Goal: Task Accomplishment & Management: Manage account settings

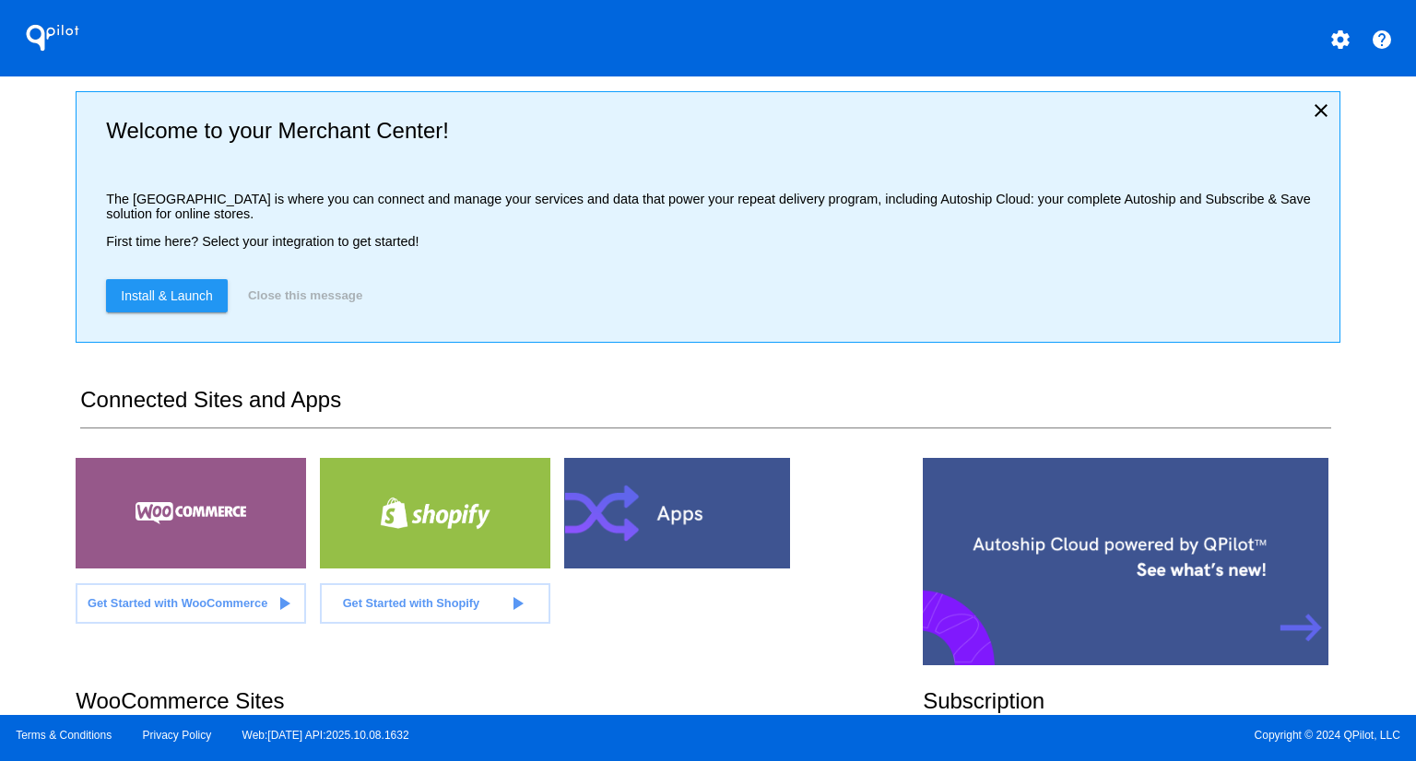
click at [28, 244] on div "QPilot settings help Welcome to your Merchant Center! The [GEOGRAPHIC_DATA] is …" at bounding box center [708, 357] width 1416 height 715
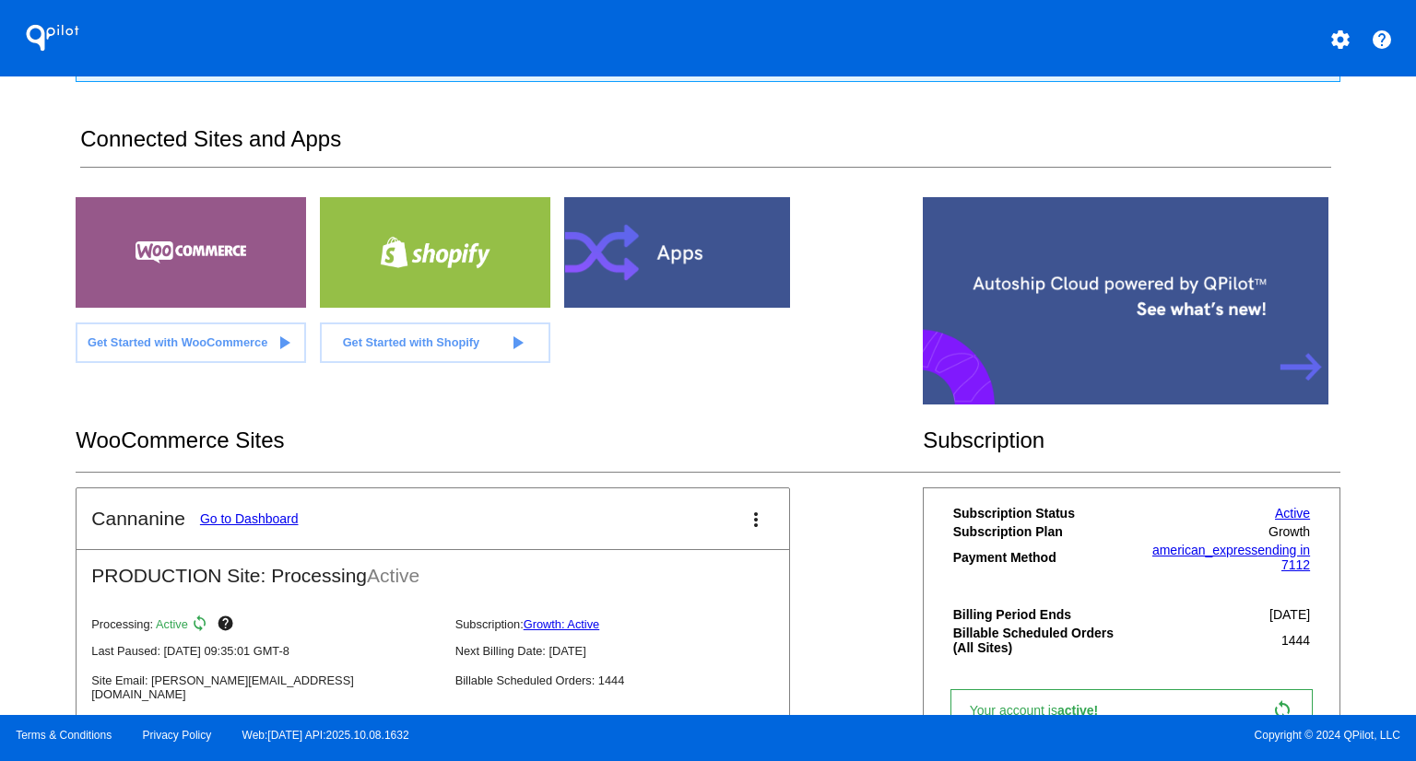
scroll to position [265, 0]
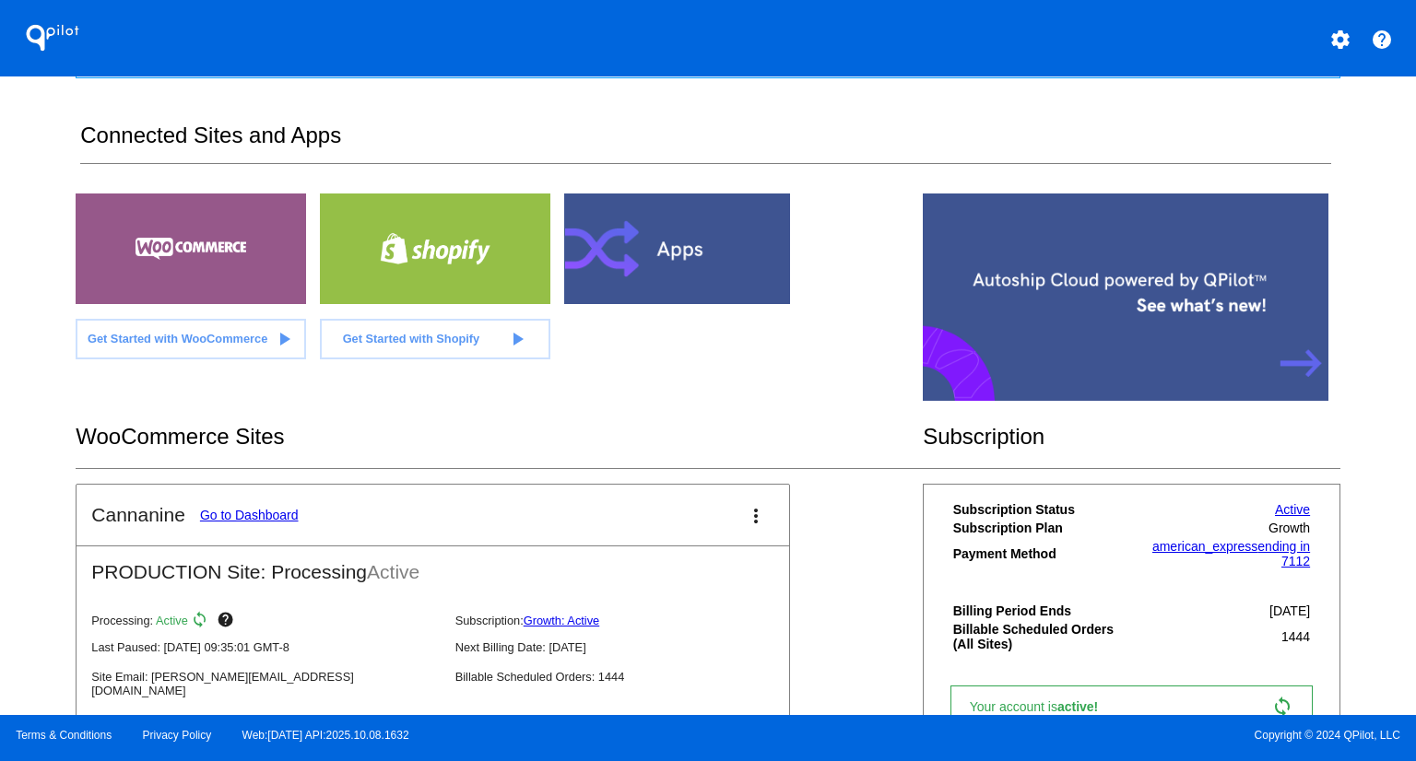
click at [266, 510] on link "Go to Dashboard" at bounding box center [249, 515] width 99 height 15
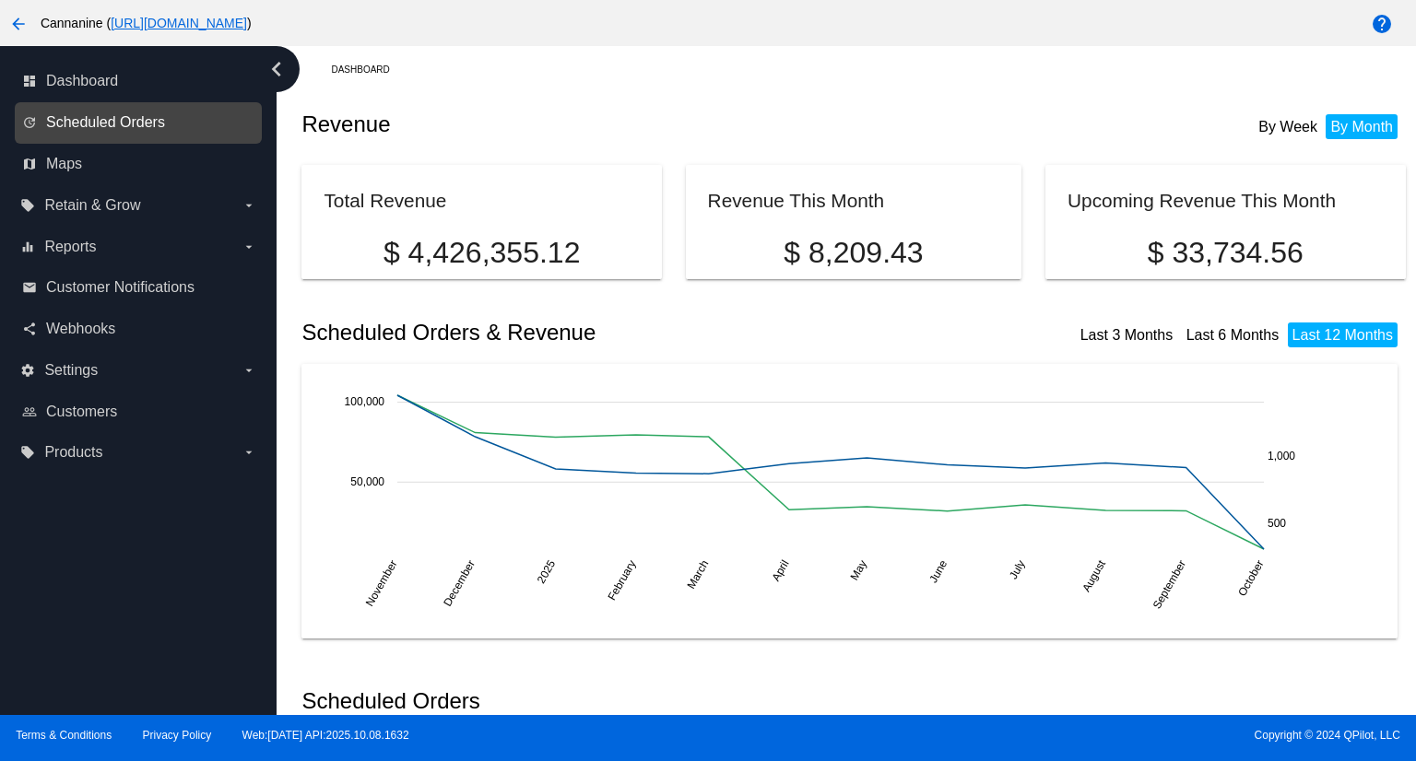
click at [102, 118] on span "Scheduled Orders" at bounding box center [105, 122] width 119 height 17
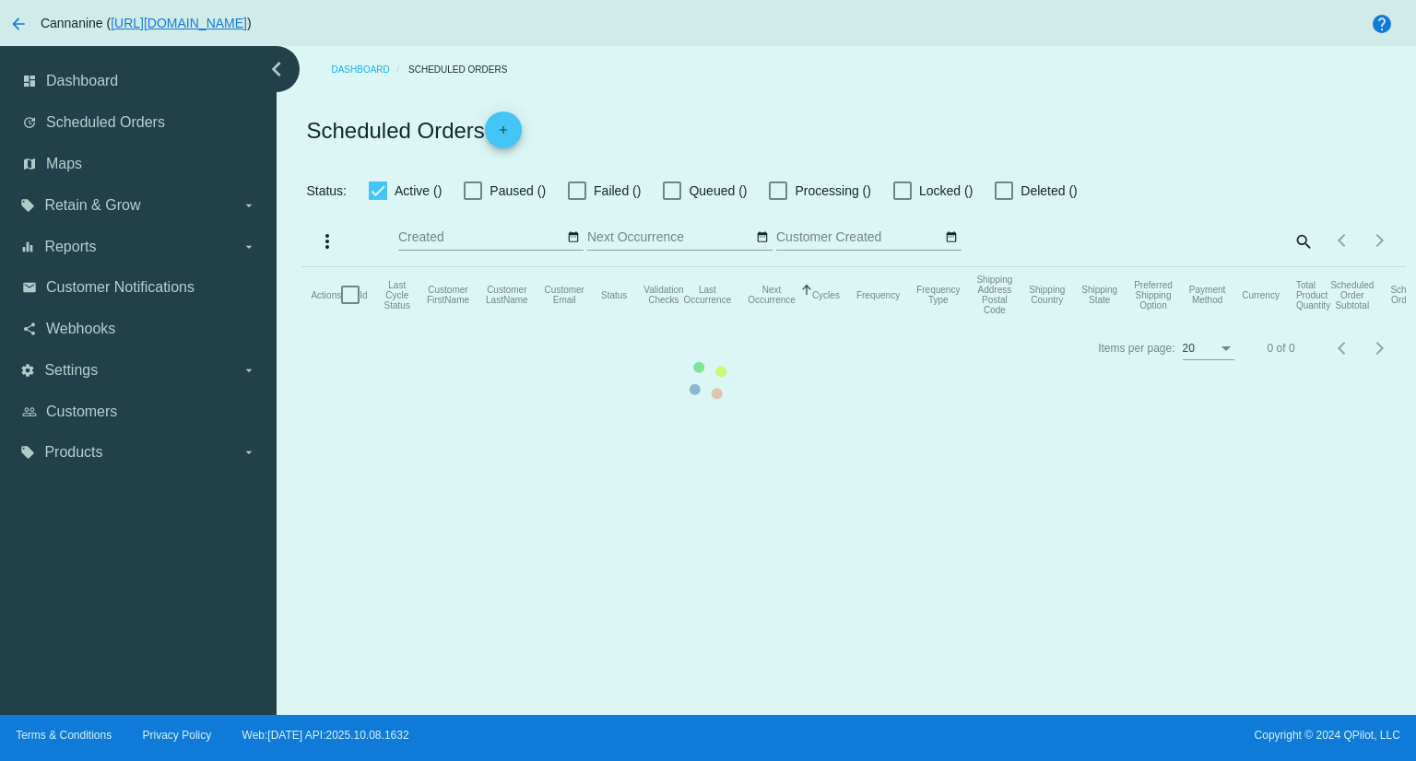
checkbox input "true"
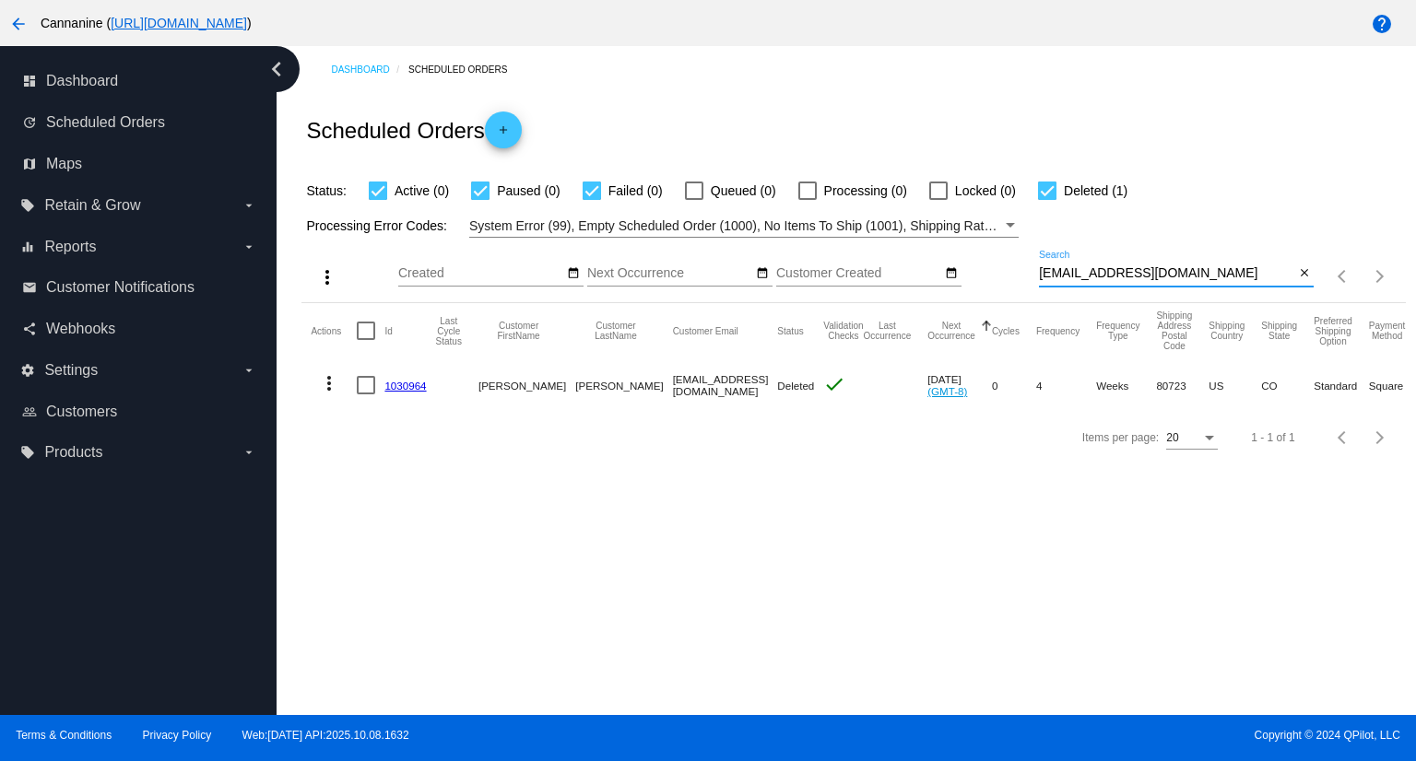
click at [1191, 269] on input "[EMAIL_ADDRESS][DOMAIN_NAME]" at bounding box center [1166, 273] width 255 height 15
drag, startPoint x: 1180, startPoint y: 268, endPoint x: 975, endPoint y: 268, distance: 204.6
click at [975, 268] on div "more_vert Oct Jan Feb Mar [DATE]" at bounding box center [852, 270] width 1103 height 65
paste input "[EMAIL_ADDRESS]"
type input "[EMAIL_ADDRESS][DOMAIN_NAME]"
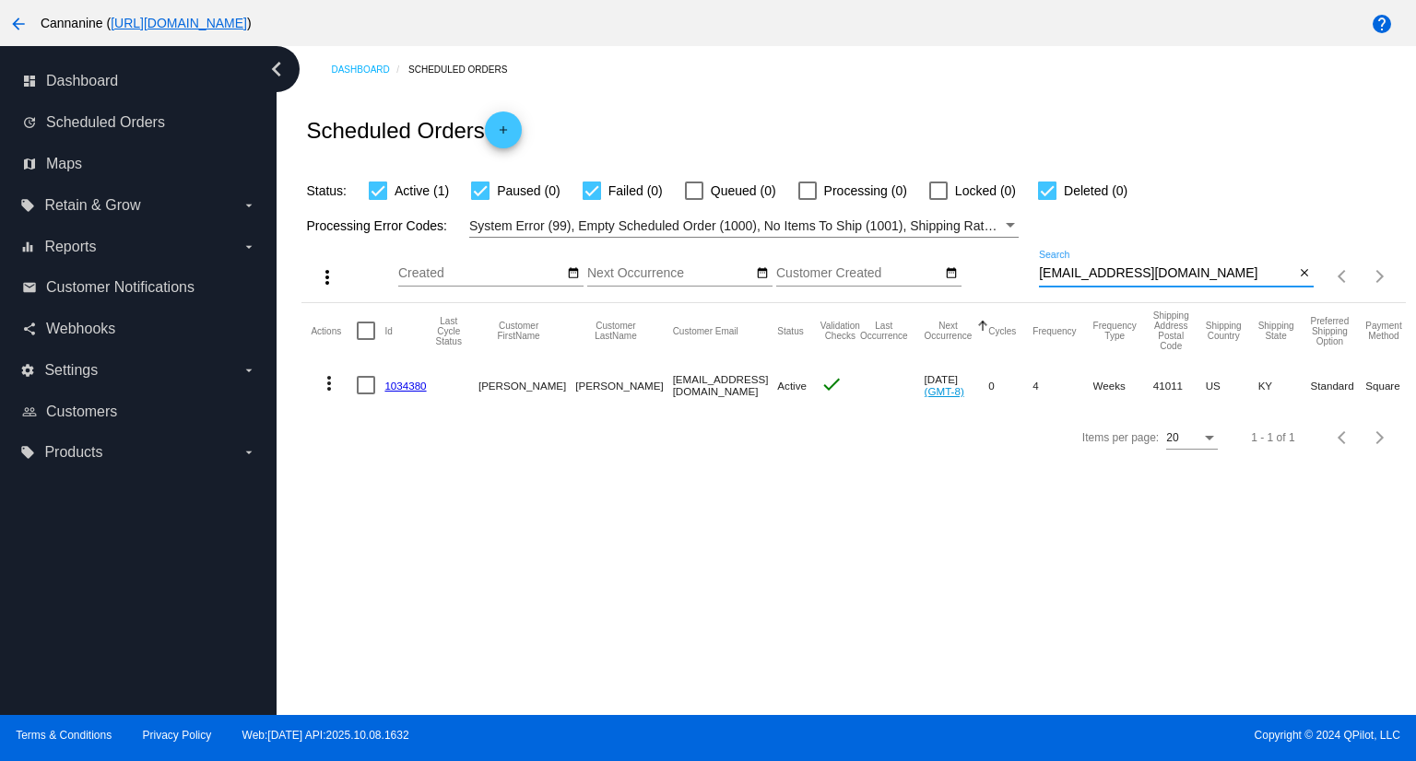
click at [321, 386] on mat-icon "more_vert" at bounding box center [329, 383] width 22 height 22
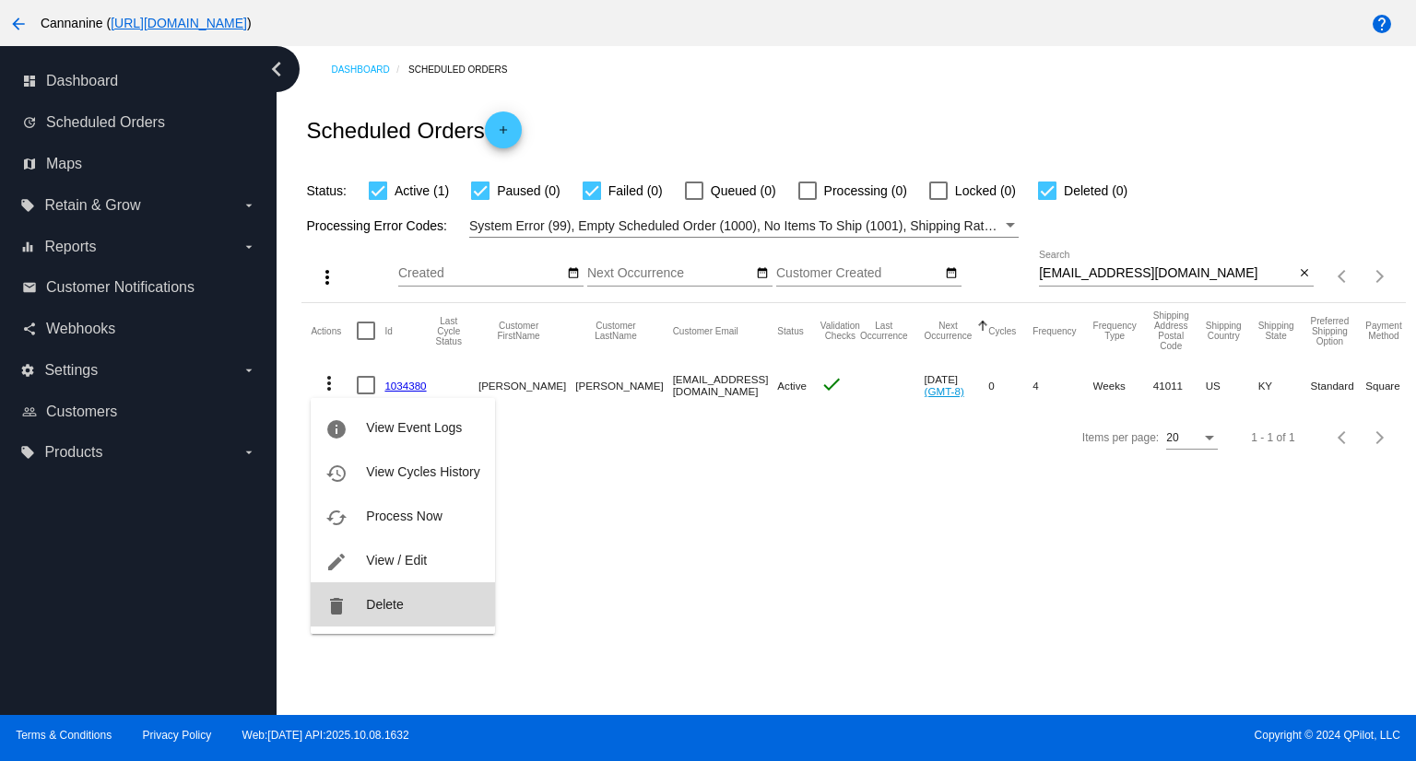
click at [401, 602] on span "Delete" at bounding box center [384, 604] width 37 height 15
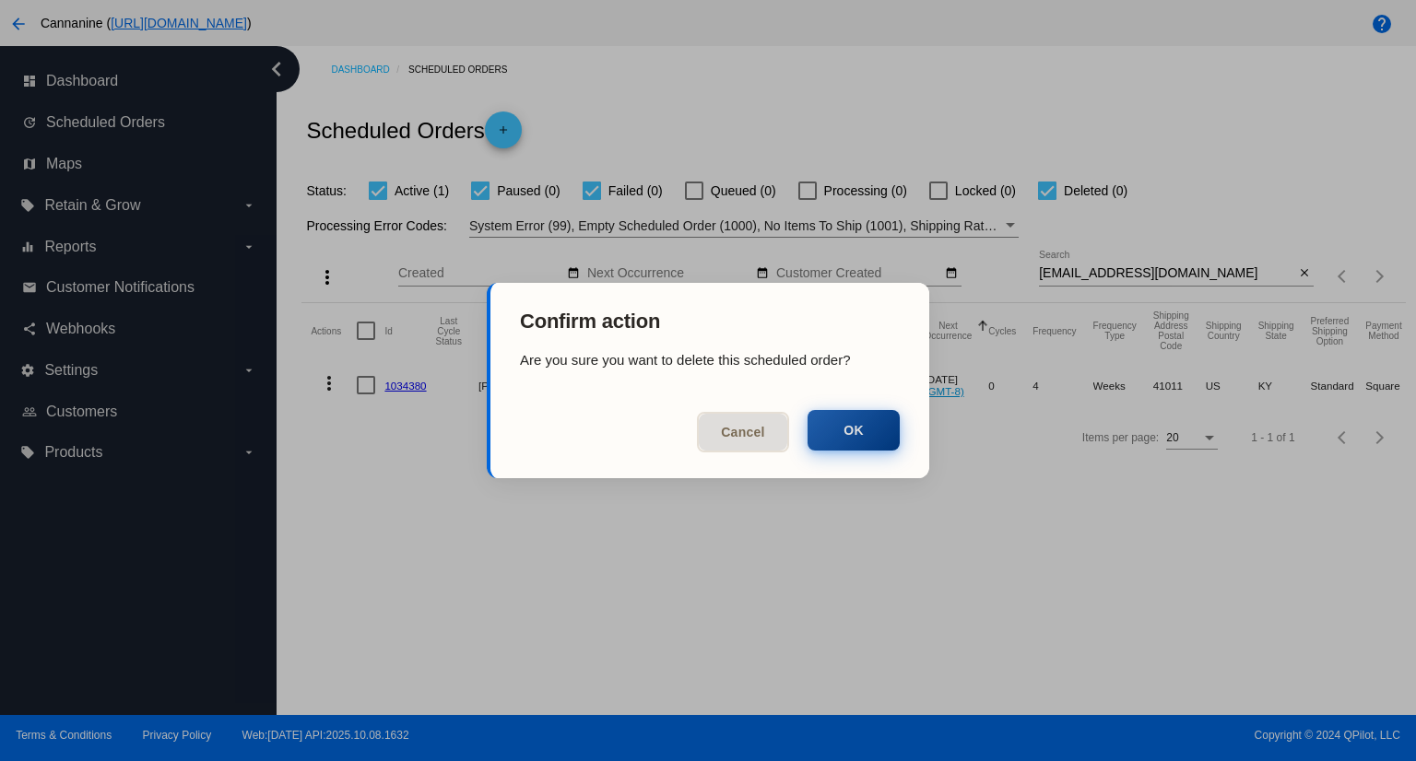
click at [870, 439] on button "OK" at bounding box center [854, 430] width 92 height 41
